Goal: Task Accomplishment & Management: Manage account settings

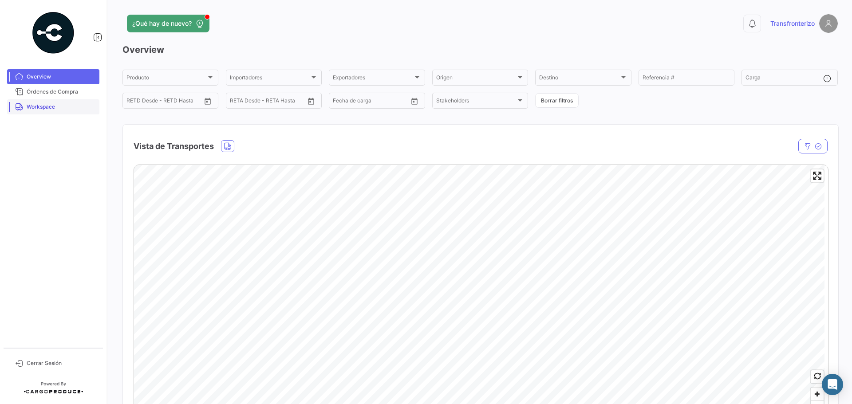
click at [62, 109] on span "Workspace" at bounding box center [61, 107] width 69 height 8
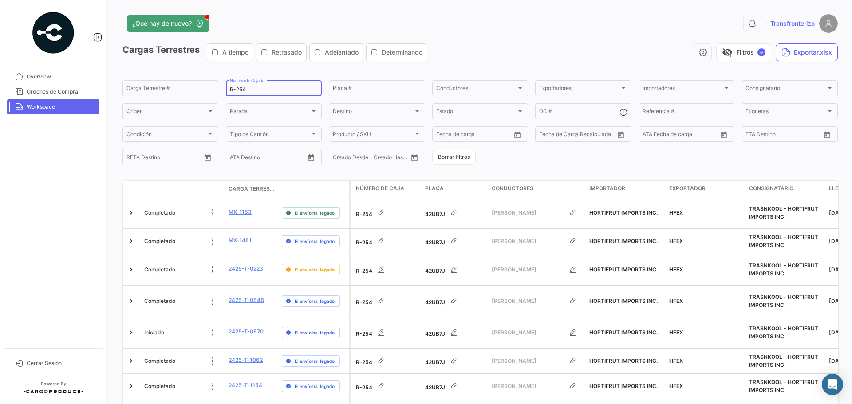
click at [247, 89] on input "R-254" at bounding box center [274, 89] width 88 height 6
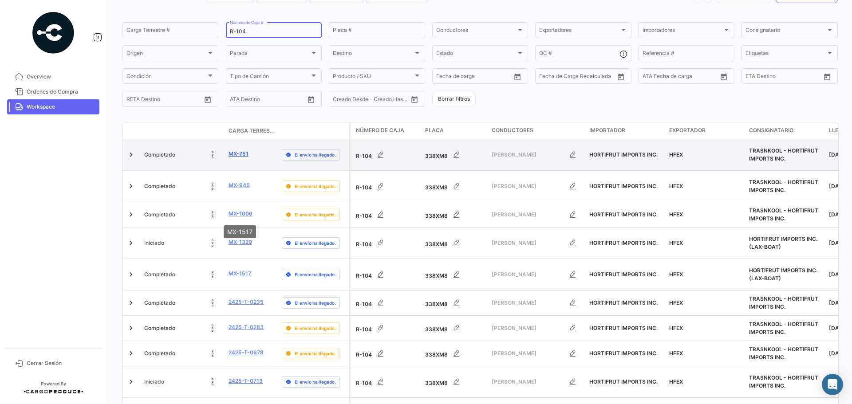
scroll to position [105, 0]
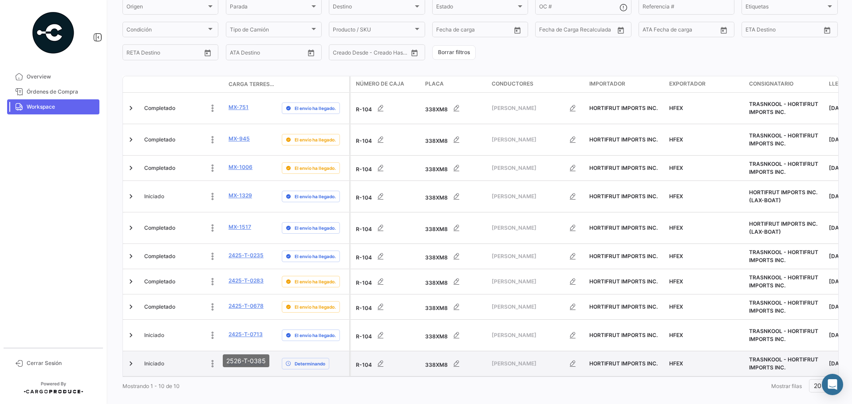
type input "R-104"
click at [241, 359] on link "2526-T-0385" at bounding box center [245, 363] width 35 height 8
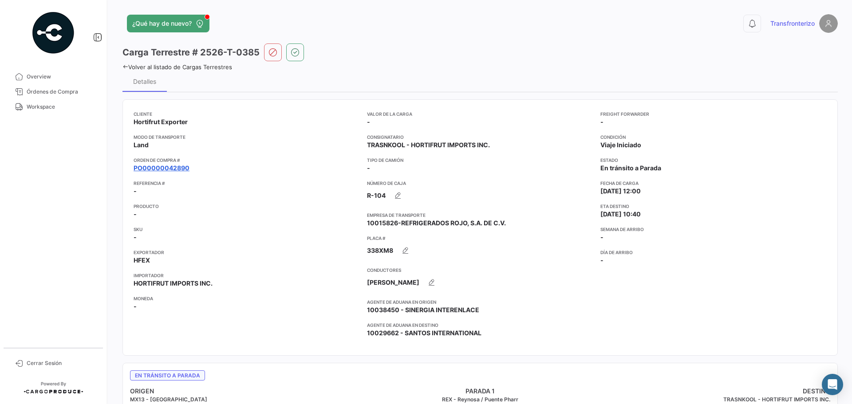
click at [173, 166] on link "PO00000042890" at bounding box center [162, 168] width 56 height 9
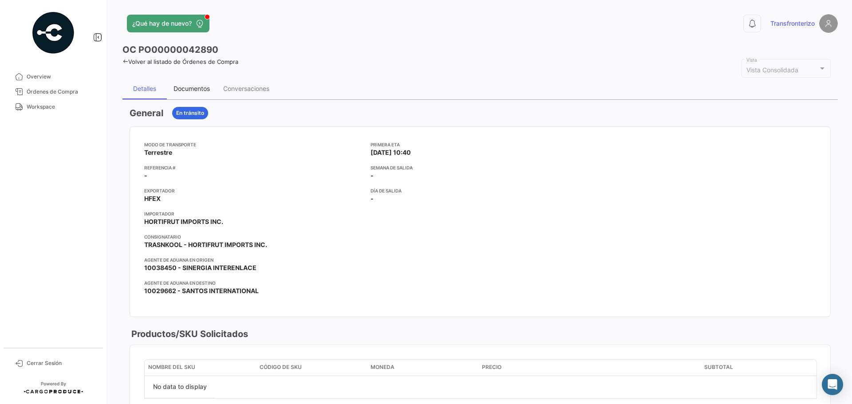
click at [187, 84] on div "Documentos" at bounding box center [192, 88] width 50 height 21
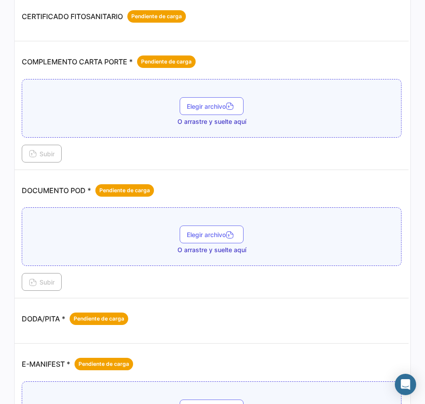
scroll to position [236, 0]
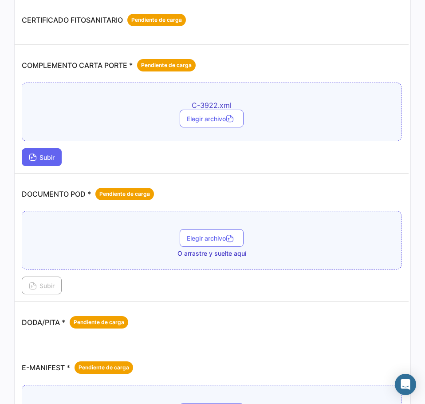
click at [59, 153] on button "Subir" at bounding box center [42, 157] width 40 height 18
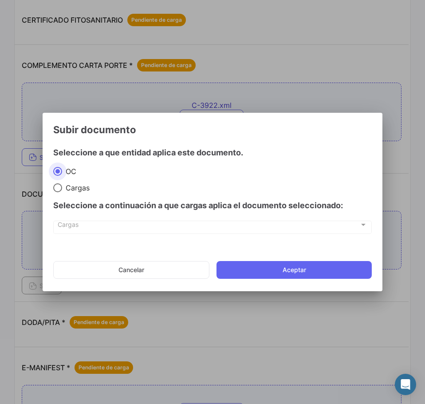
click at [61, 185] on span at bounding box center [57, 187] width 9 height 9
click at [61, 185] on input "Cargas" at bounding box center [57, 187] width 9 height 9
radio input "true"
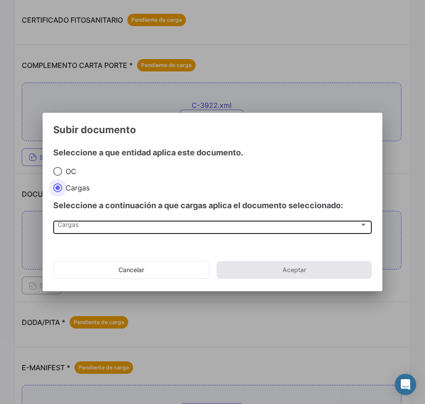
click at [79, 225] on span "Cargas" at bounding box center [208, 227] width 301 height 8
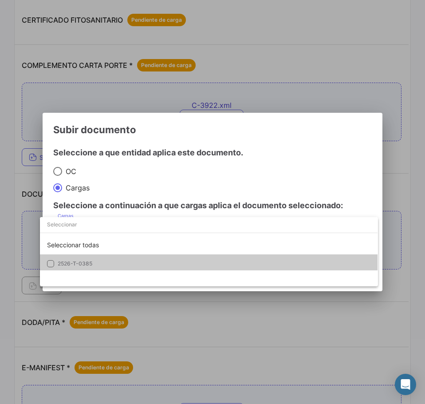
click at [98, 263] on span "2526-T-0385" at bounding box center [120, 263] width 124 height 8
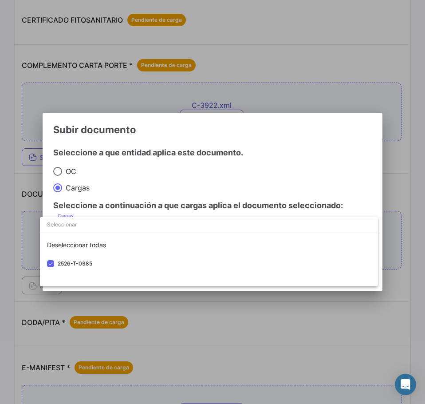
click at [157, 188] on div at bounding box center [212, 202] width 425 height 404
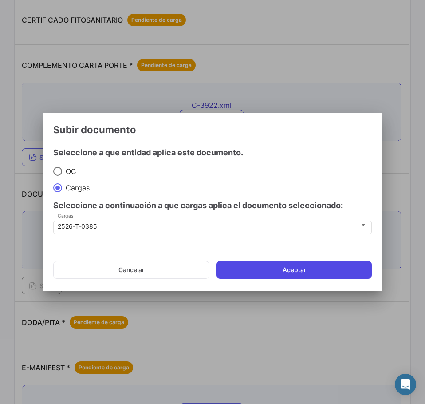
click at [300, 272] on button "Aceptar" at bounding box center [293, 270] width 155 height 18
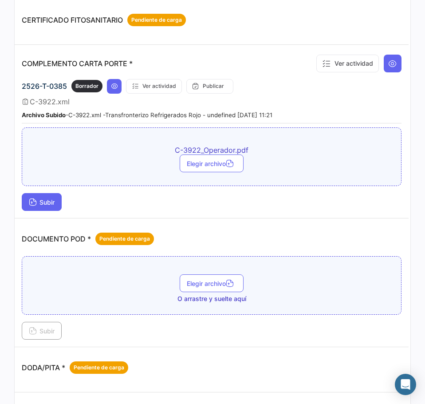
click at [47, 202] on span "Subir" at bounding box center [42, 202] width 26 height 8
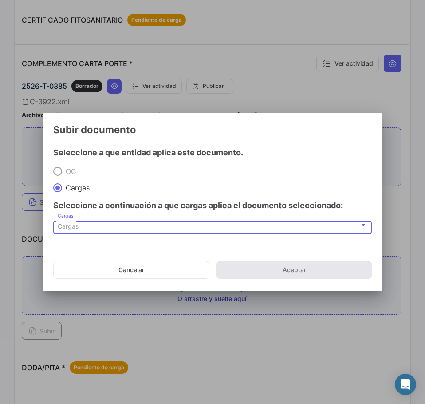
click at [73, 224] on span "Cargas" at bounding box center [68, 226] width 21 height 8
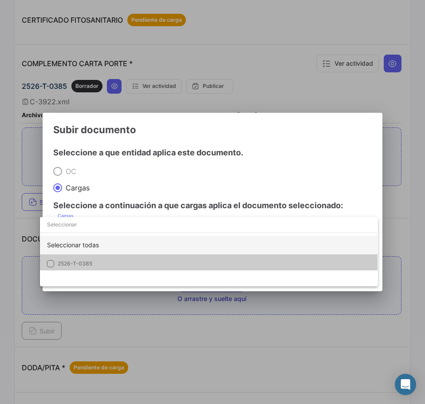
click at [79, 250] on div "Seleccionar todas" at bounding box center [209, 245] width 338 height 19
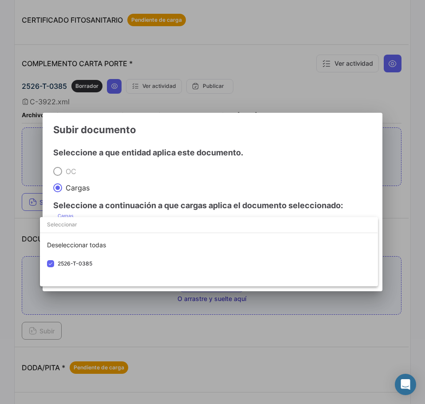
click at [123, 186] on div at bounding box center [212, 202] width 425 height 404
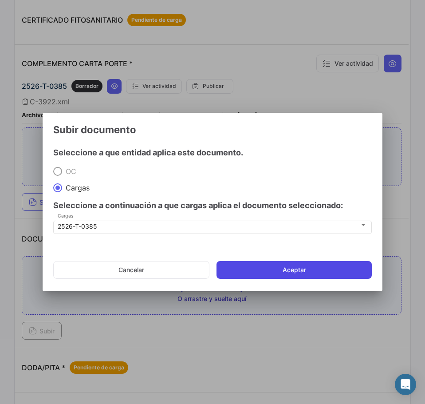
click at [287, 271] on button "Aceptar" at bounding box center [293, 270] width 155 height 18
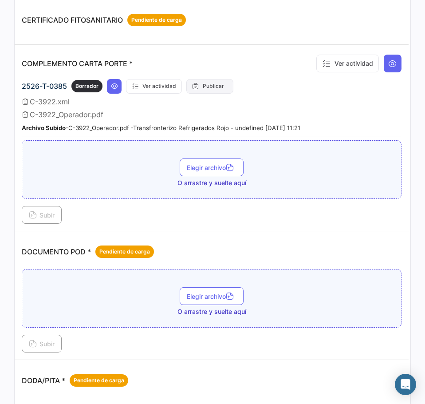
click at [208, 89] on button "Publicar" at bounding box center [209, 86] width 47 height 15
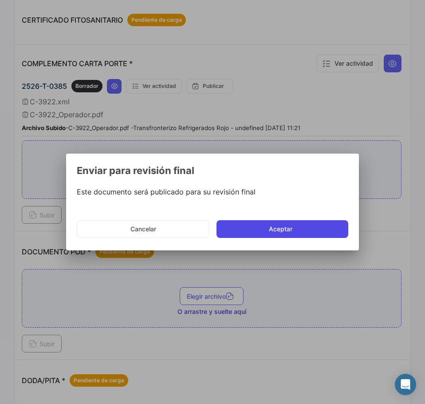
click at [276, 231] on button "Aceptar" at bounding box center [282, 229] width 132 height 18
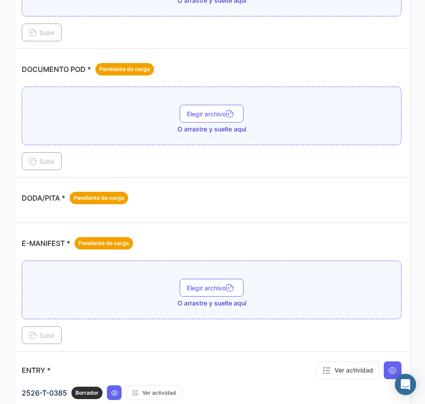
scroll to position [562, 0]
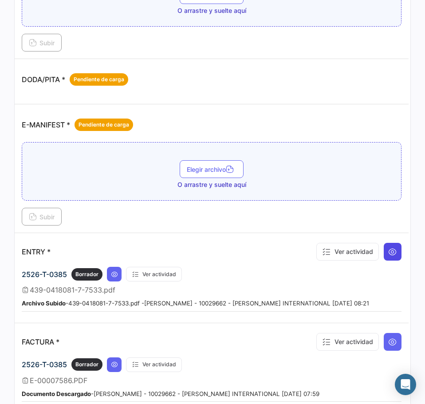
click at [393, 246] on button at bounding box center [393, 252] width 18 height 18
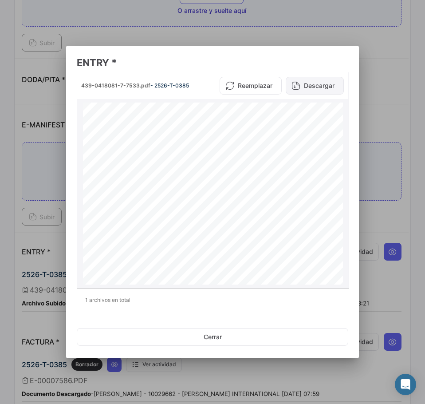
click at [318, 87] on button "Descargar" at bounding box center [315, 86] width 58 height 18
click at [12, 153] on div at bounding box center [212, 202] width 425 height 404
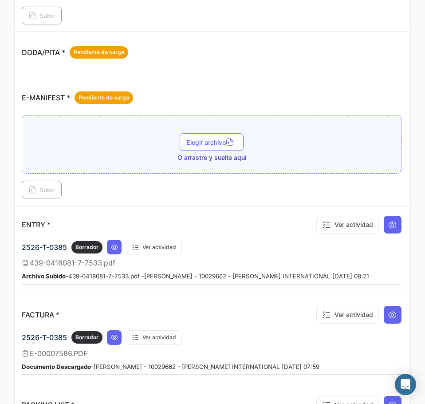
scroll to position [621, 0]
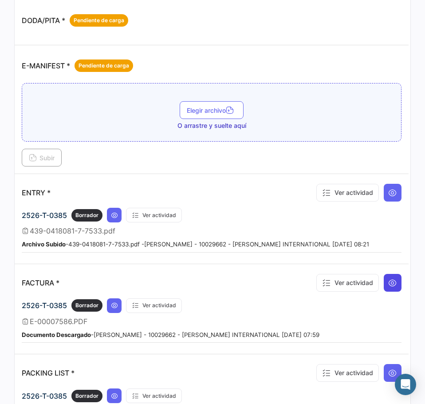
click at [388, 281] on icon at bounding box center [392, 282] width 9 height 9
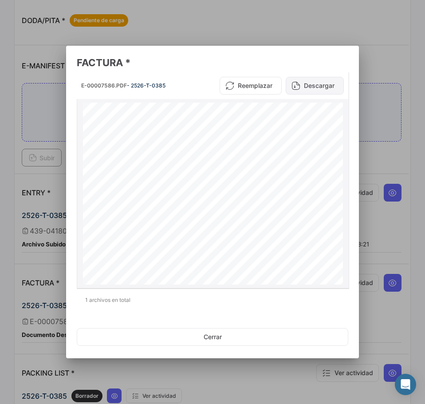
click at [316, 83] on button "Descargar" at bounding box center [315, 86] width 58 height 18
click at [266, 36] on div at bounding box center [212, 202] width 425 height 404
